Goal: Contribute content

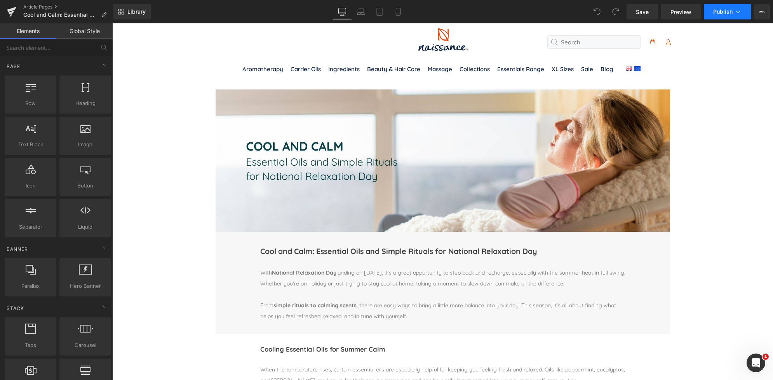
click at [722, 12] on span "Publish" at bounding box center [723, 12] width 19 height 6
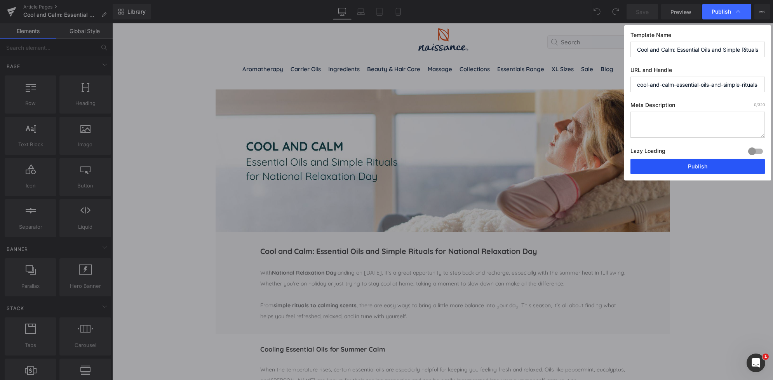
click at [698, 162] on button "Publish" at bounding box center [698, 167] width 134 height 16
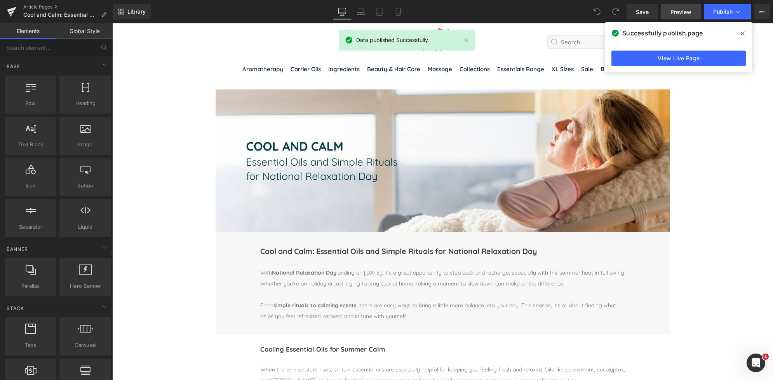
click at [680, 9] on span "Preview" at bounding box center [681, 12] width 21 height 8
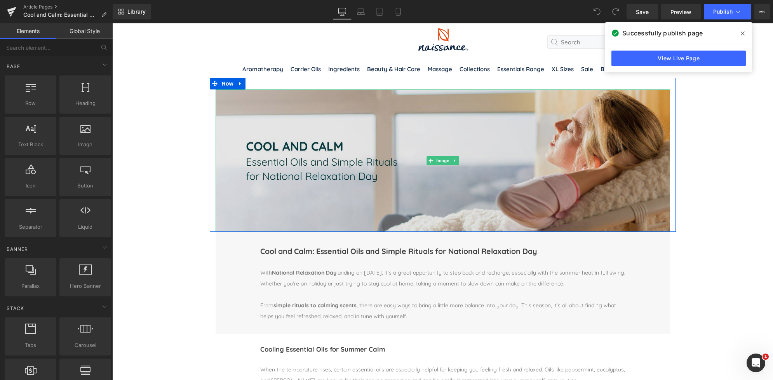
click at [298, 146] on img at bounding box center [443, 160] width 455 height 142
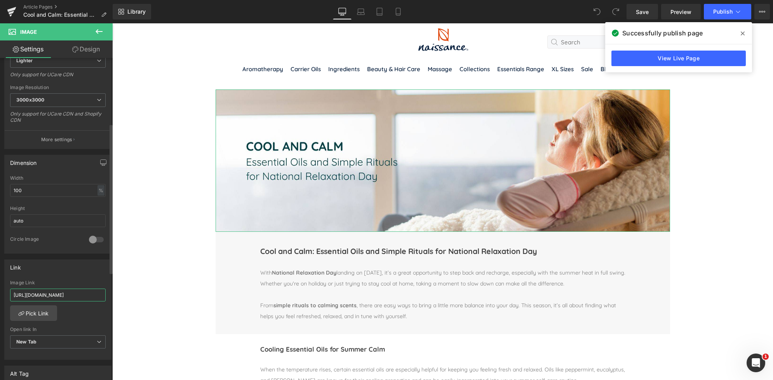
scroll to position [0, 14]
drag, startPoint x: 10, startPoint y: 295, endPoint x: 112, endPoint y: 302, distance: 101.7
click at [112, 302] on div "Image [URL][DOMAIN_NAME] Replace Image Upload image or Browse gallery Image Src…" at bounding box center [56, 220] width 113 height 325
paste input "[URL][DOMAIN_NAME]"
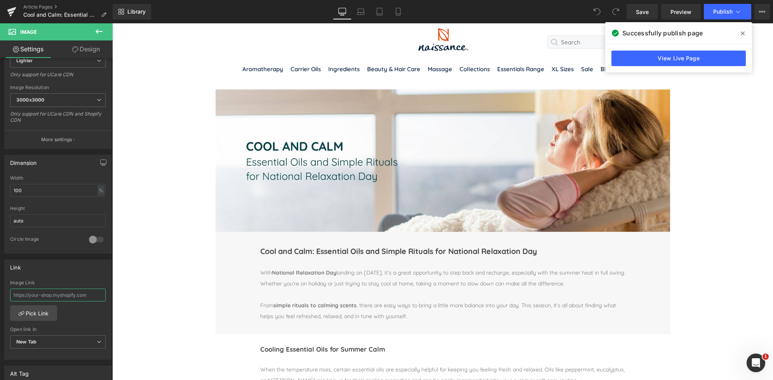
type input "[URL][DOMAIN_NAME]"
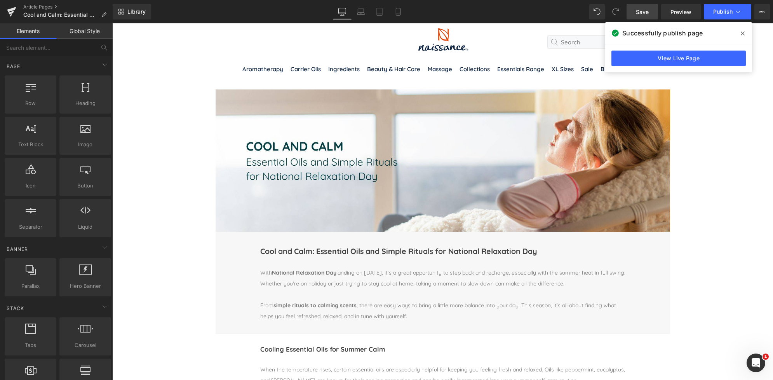
click at [647, 10] on span "Save" at bounding box center [642, 12] width 13 height 8
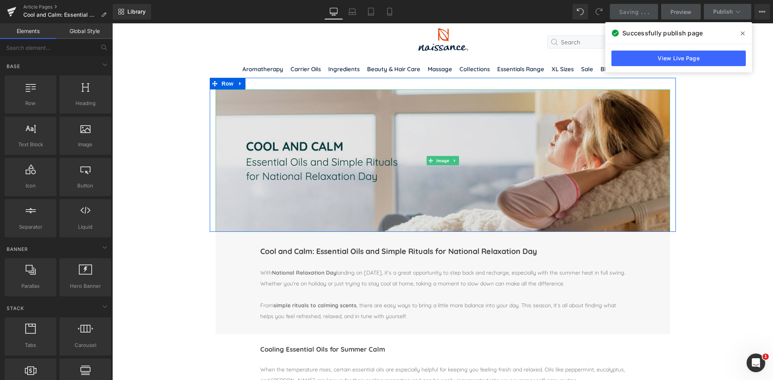
click at [423, 171] on img at bounding box center [443, 160] width 455 height 142
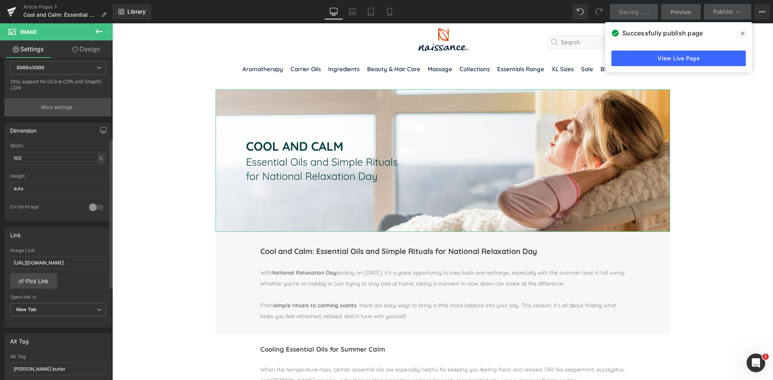
scroll to position [173, 0]
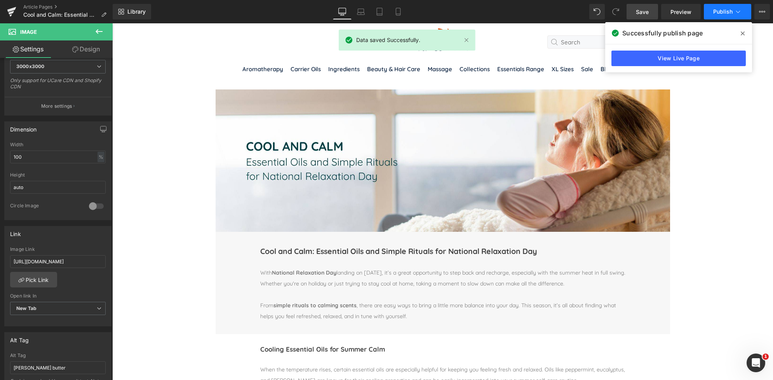
click at [726, 14] on span "Publish" at bounding box center [723, 12] width 19 height 6
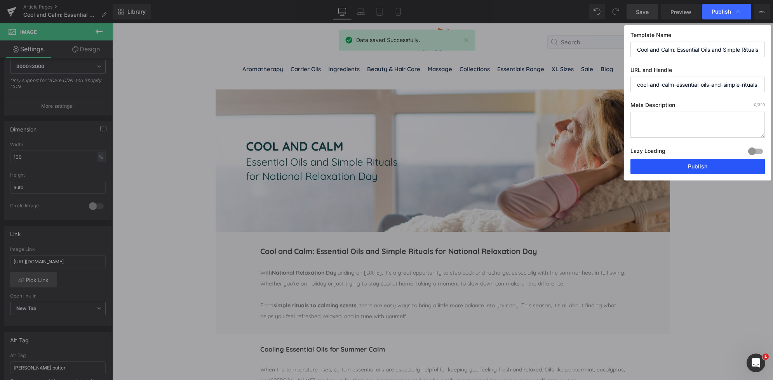
click at [694, 164] on button "Publish" at bounding box center [698, 167] width 134 height 16
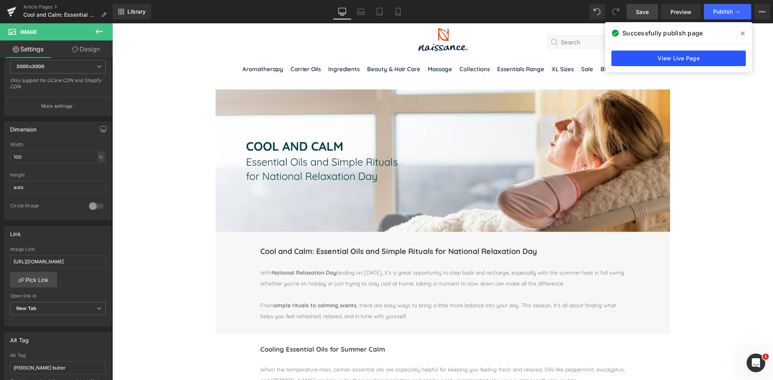
drag, startPoint x: 521, startPoint y: 30, endPoint x: 633, endPoint y: 53, distance: 115.1
click at [633, 53] on link "View Live Page" at bounding box center [679, 59] width 134 height 16
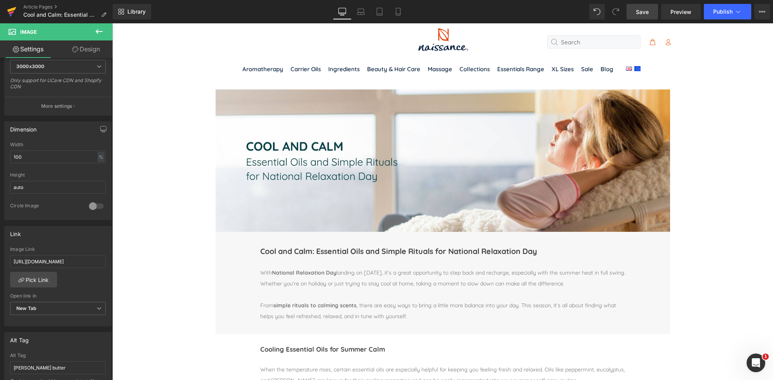
click at [11, 10] on icon at bounding box center [11, 9] width 9 height 5
